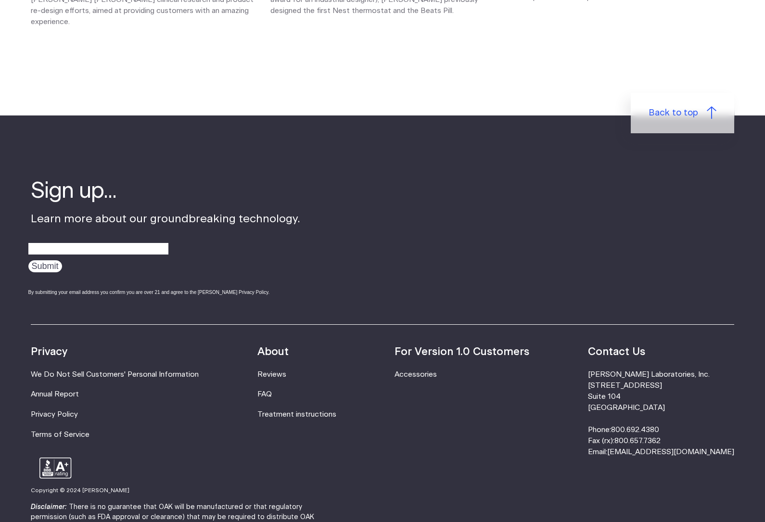
scroll to position [1583, 0]
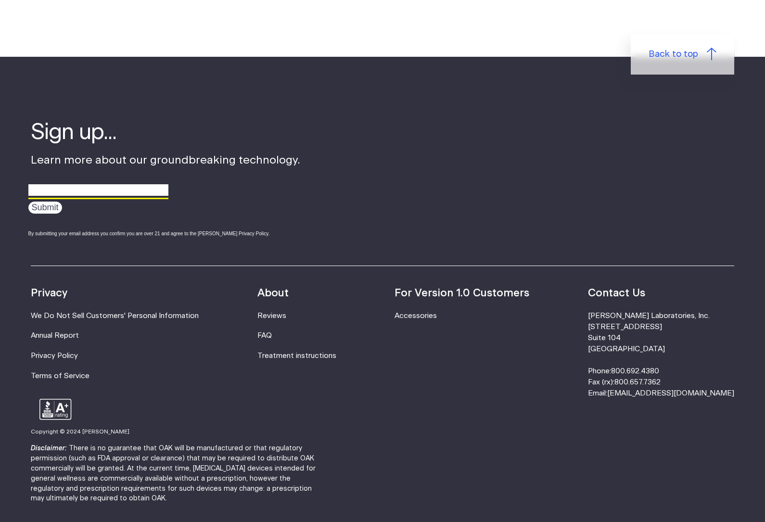
click at [102, 183] on input "email" at bounding box center [98, 190] width 140 height 15
type input "[EMAIL_ADDRESS]"
click at [49, 202] on input "Submit" at bounding box center [45, 208] width 34 height 12
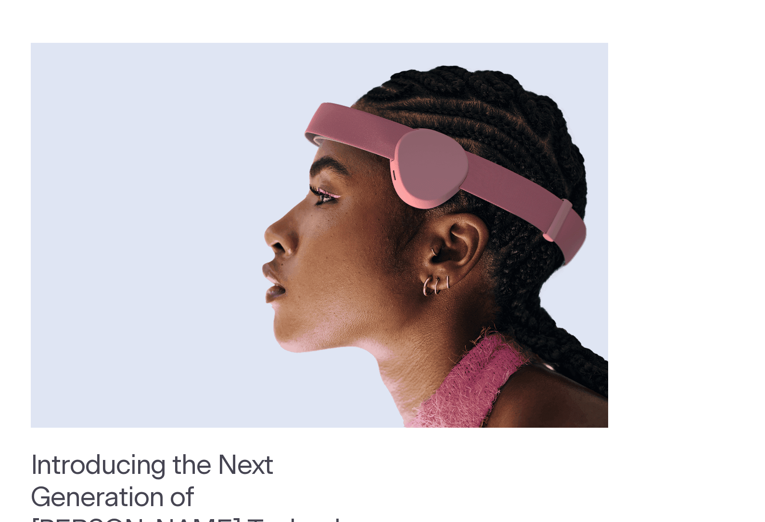
scroll to position [0, 0]
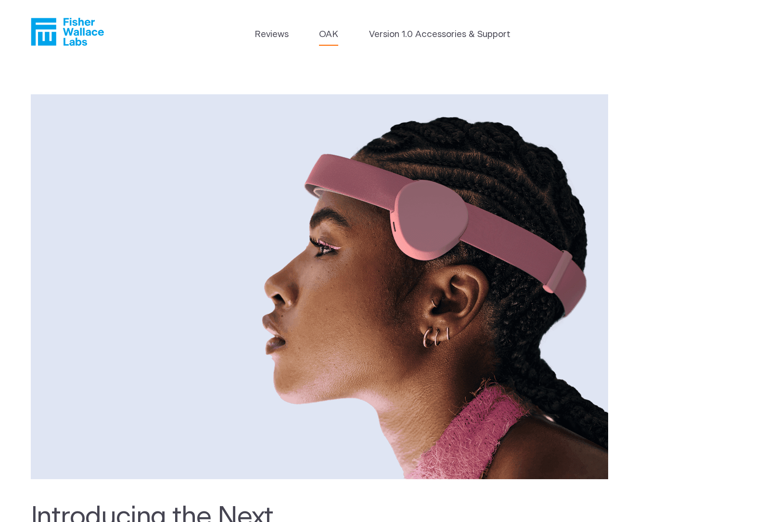
click at [400, 35] on link "Version 1.0 Accessories & Support" at bounding box center [439, 34] width 141 height 13
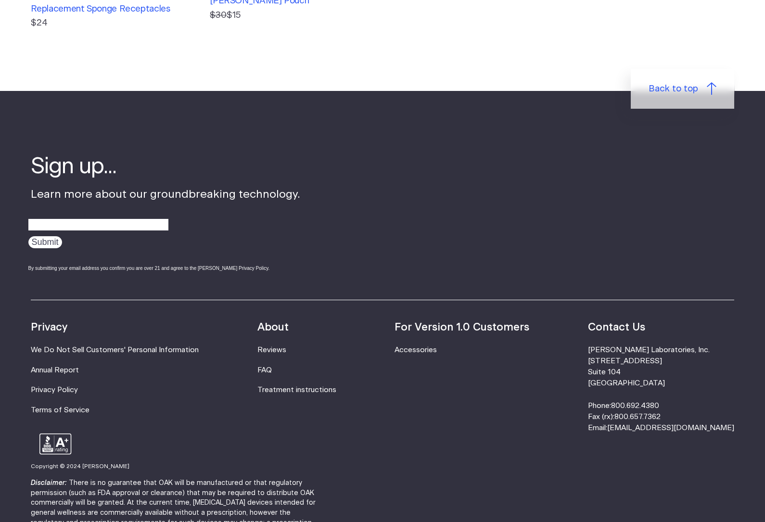
scroll to position [629, 0]
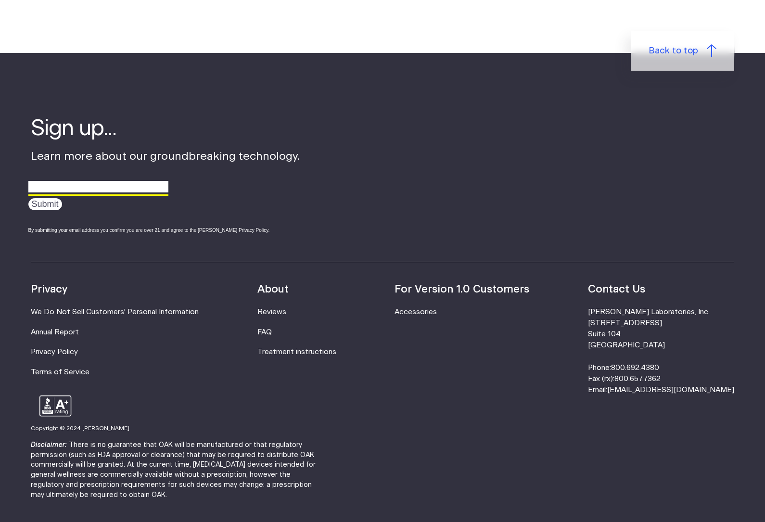
click at [105, 179] on input "email" at bounding box center [98, 186] width 140 height 15
type input "[EMAIL_ADDRESS][DOMAIN_NAME]"
click at [45, 198] on input "Submit" at bounding box center [45, 204] width 34 height 12
